Goal: Transaction & Acquisition: Subscribe to service/newsletter

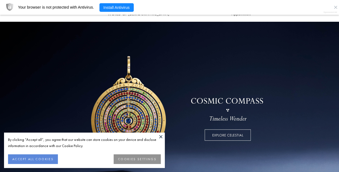
scroll to position [49, 0]
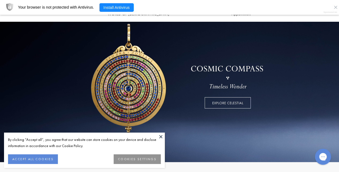
click at [162, 138] on button at bounding box center [161, 136] width 8 height 8
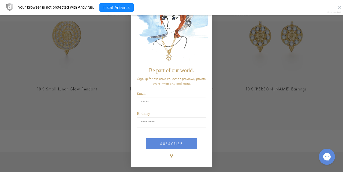
scroll to position [0, 0]
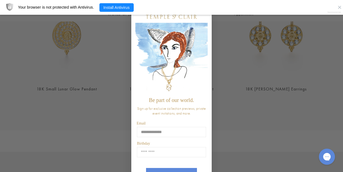
type input "**********"
click input "******" at bounding box center [0, 0] width 0 height 0
click at [162, 155] on input "Birthday" at bounding box center [171, 152] width 69 height 10
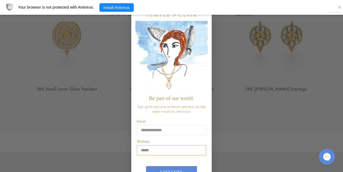
scroll to position [2, 0]
type input "*****"
click at [164, 169] on button "SUBSCRIBE" at bounding box center [171, 171] width 51 height 11
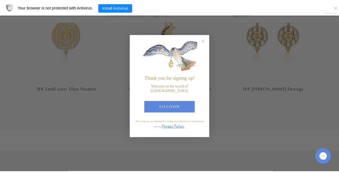
scroll to position [0, 0]
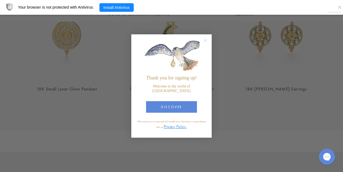
click at [164, 169] on div "Close dialog Thank you for signing up! Welcome to the world of Temple St. Clair…" at bounding box center [171, 86] width 343 height 172
click at [181, 109] on button "DISCOVER" at bounding box center [171, 107] width 51 height 12
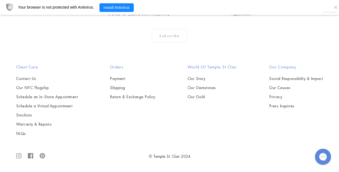
scroll to position [1391, 0]
click at [28, 88] on link "Our NYC Flagship" at bounding box center [47, 88] width 62 height 6
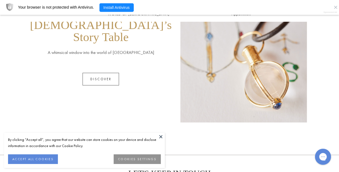
scroll to position [303, 0]
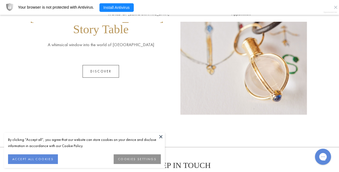
click at [162, 134] on button at bounding box center [161, 136] width 8 height 8
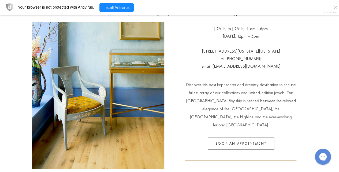
scroll to position [0, 0]
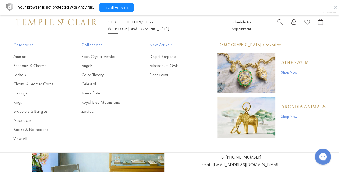
click at [114, 24] on link "Shop Shop" at bounding box center [113, 22] width 10 height 5
click at [19, 92] on link "Earrings" at bounding box center [36, 93] width 47 height 6
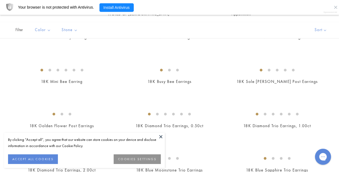
scroll to position [216, 0]
click at [160, 135] on button at bounding box center [161, 136] width 8 height 8
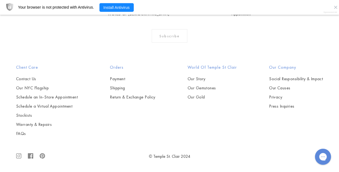
scroll to position [1609, 0]
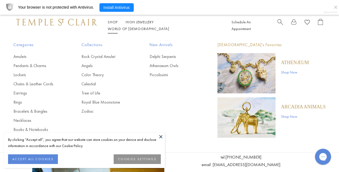
click at [109, 24] on link "Shop Shop" at bounding box center [113, 22] width 10 height 5
click at [21, 83] on link "Chains & Leather Cords" at bounding box center [36, 84] width 47 height 6
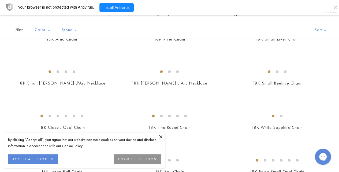
scroll to position [82, 0]
click at [160, 136] on button at bounding box center [161, 136] width 8 height 8
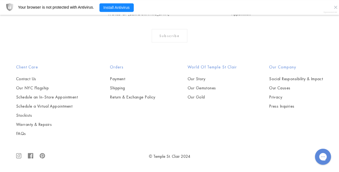
scroll to position [682, 0]
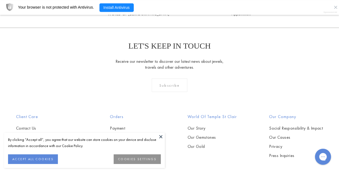
scroll to position [431, 0]
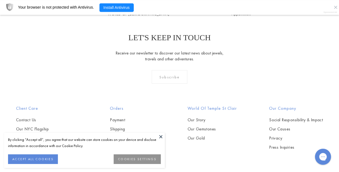
click at [161, 138] on button at bounding box center [161, 136] width 8 height 8
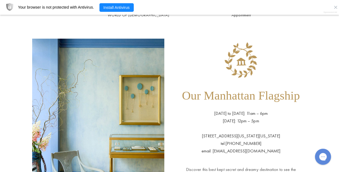
scroll to position [0, 0]
